Goal: Navigation & Orientation: Find specific page/section

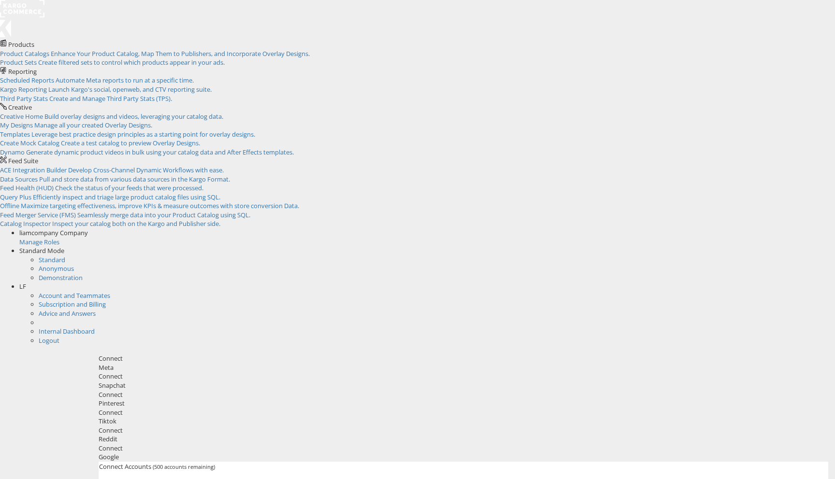
click at [26, 282] on span "LF" at bounding box center [22, 286] width 7 height 9
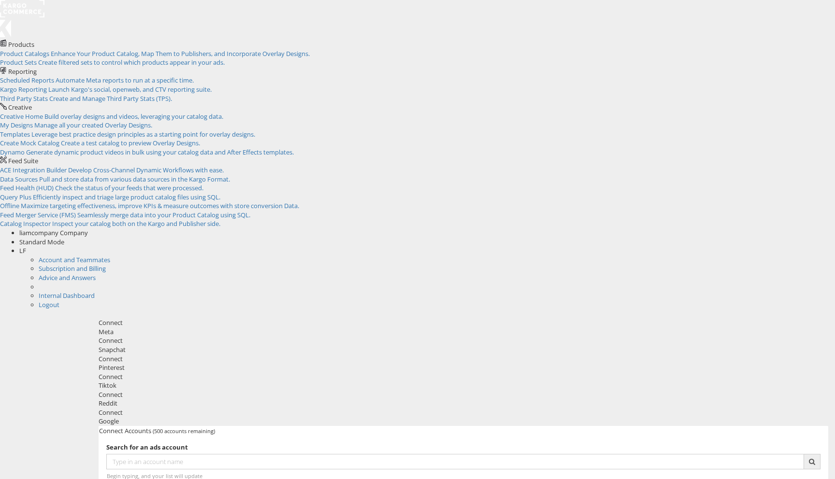
click at [775, 291] on li "Internal Dashboard" at bounding box center [437, 295] width 796 height 9
click at [95, 291] on link "Internal Dashboard" at bounding box center [67, 295] width 56 height 9
click at [105, 54] on span "Enhance Your Product Catalog, Map Them to Publishers, and Incorporate Overlay D…" at bounding box center [180, 53] width 259 height 9
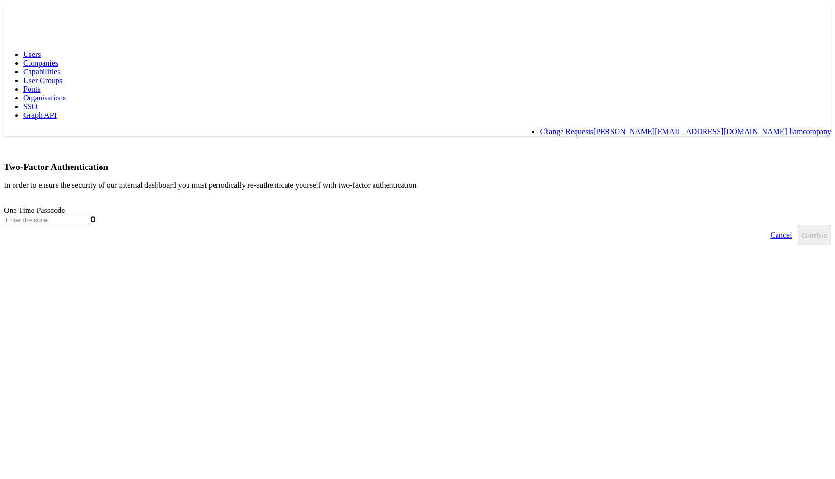
click at [89, 215] on input "text" at bounding box center [47, 220] width 86 height 10
type input "430381"
click at [798, 225] on button "Continue" at bounding box center [814, 235] width 33 height 20
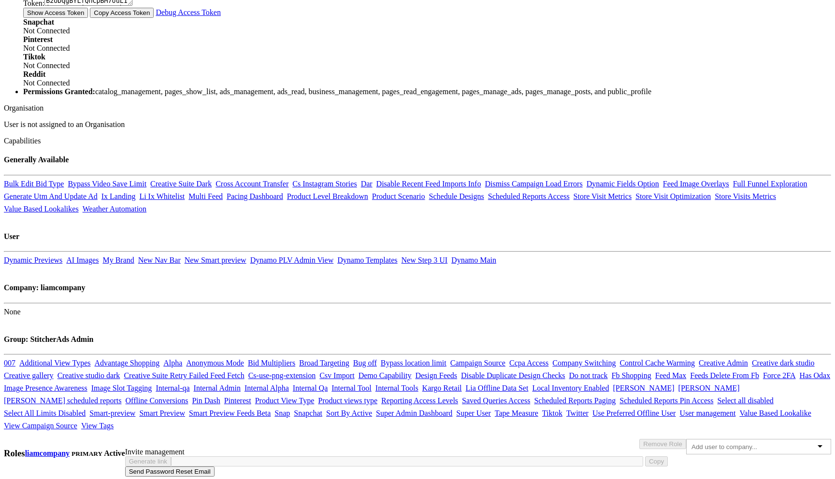
scroll to position [653, 0]
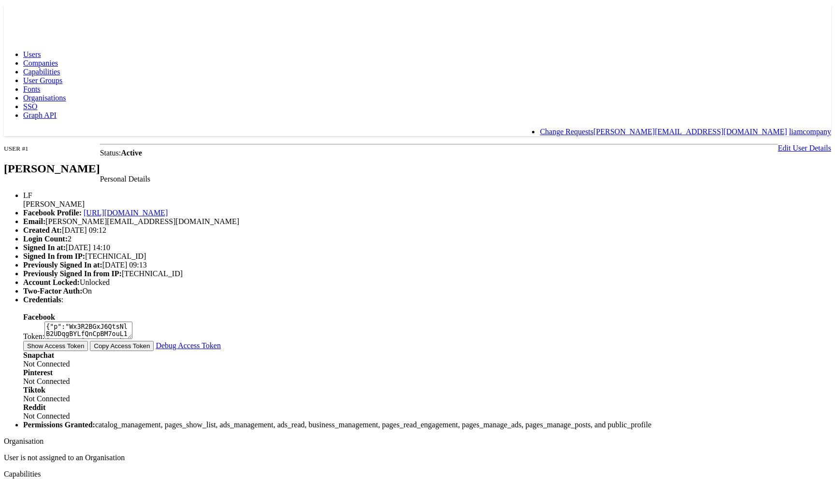
scroll to position [653, 0]
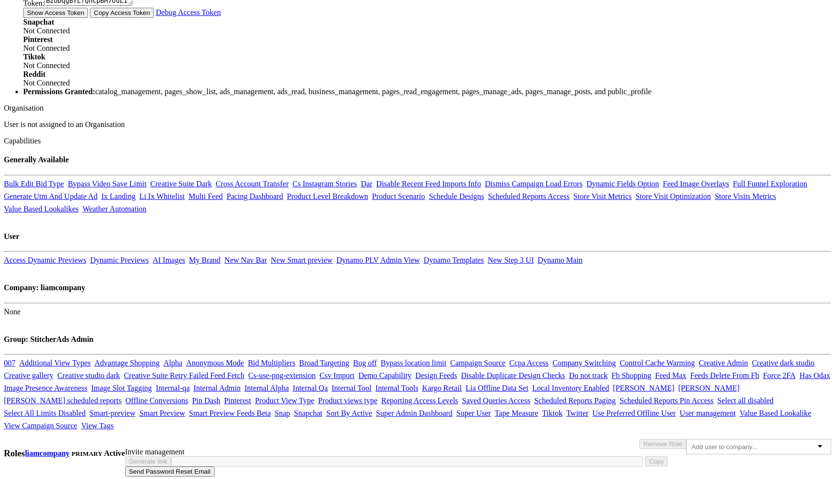
click at [86, 256] on link "Access Dynamic Previews" at bounding box center [45, 260] width 83 height 8
click at [149, 256] on link "Dynamic Previews" at bounding box center [119, 260] width 58 height 8
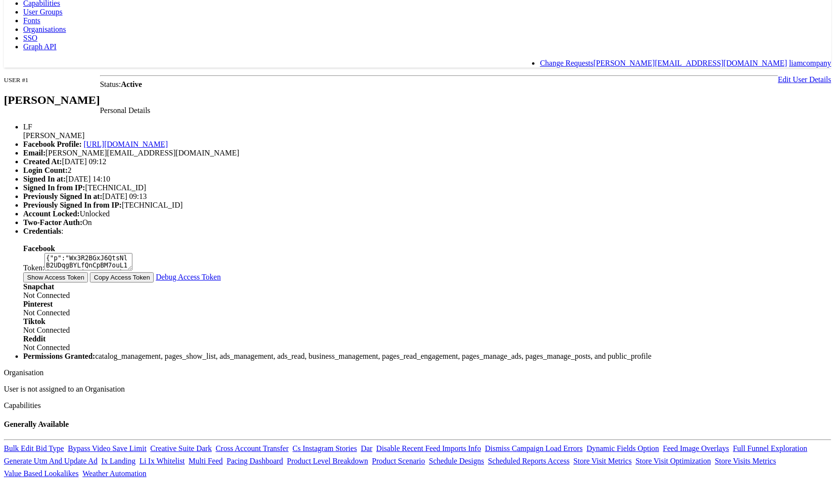
scroll to position [0, 0]
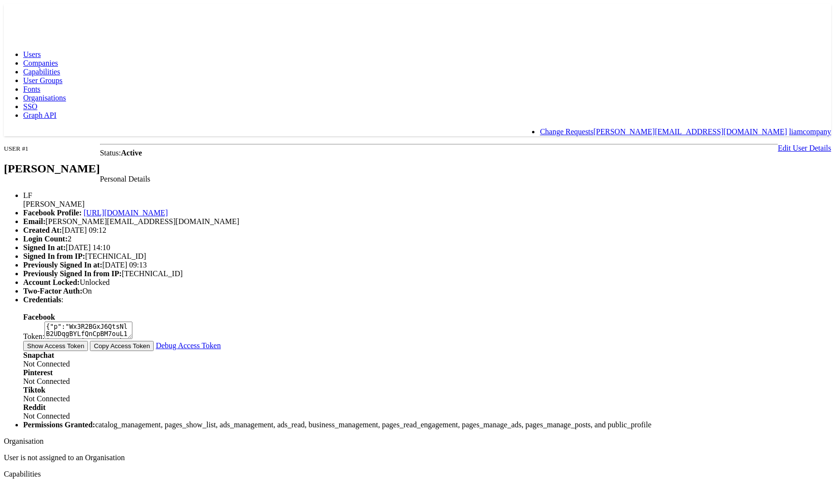
click at [20, 4] on div "Users Companies Capabilities User Groups Fonts Organisations SSO Graph API Chan…" at bounding box center [417, 70] width 827 height 132
click at [27, 23] on link at bounding box center [26, 18] width 44 height 8
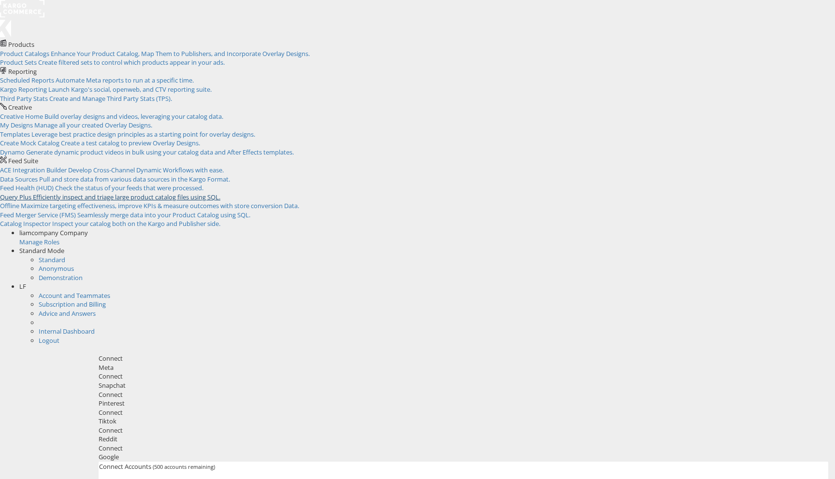
click at [220, 193] on span "Efficiently inspect and triage large product catalog files using SQL." at bounding box center [126, 197] width 187 height 9
click at [132, 58] on span "Enhance Your Product Catalog, Map Them to Publishers, and Incorporate Overlay D…" at bounding box center [180, 53] width 259 height 9
